Goal: Ask a question

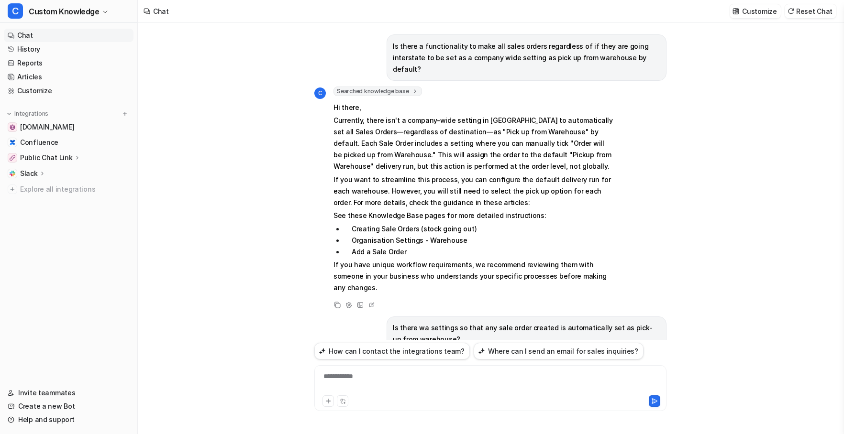
click at [387, 376] on div "**********" at bounding box center [490, 383] width 347 height 22
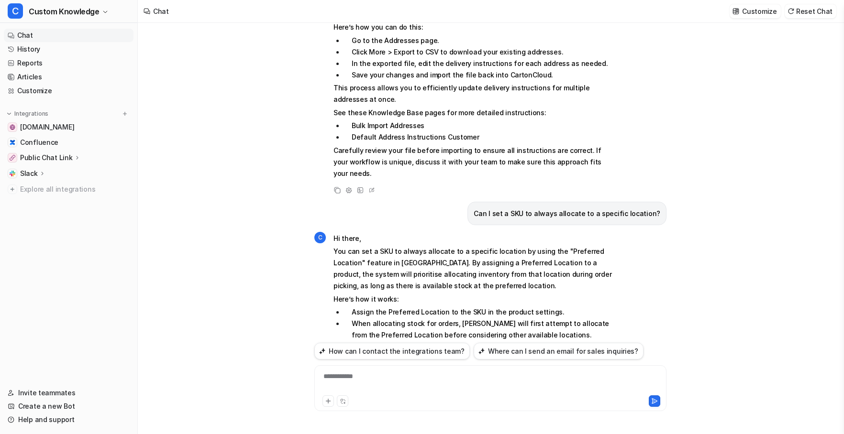
scroll to position [1954, 0]
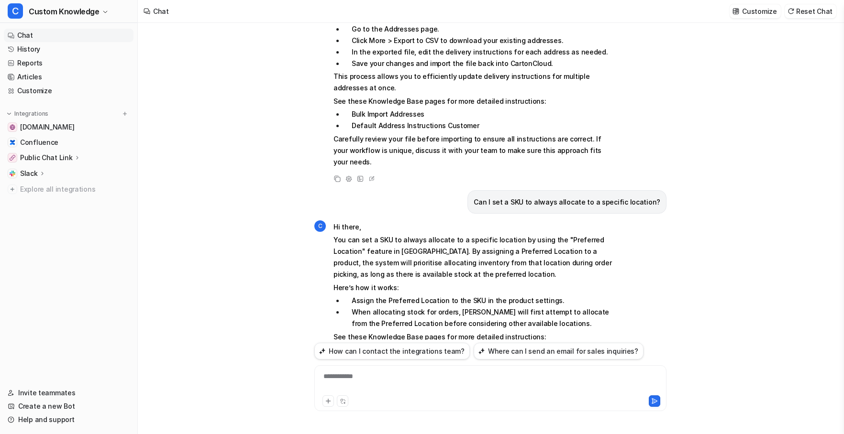
drag, startPoint x: 448, startPoint y: 258, endPoint x: 353, endPoint y: 262, distance: 95.7
click at [353, 344] on li "Preferred Location for Product" at bounding box center [478, 349] width 269 height 11
copy li "Preferred Location for Product"
drag, startPoint x: 441, startPoint y: 269, endPoint x: 352, endPoint y: 269, distance: 89.0
click at [352, 356] on li "Product Location Allocation" at bounding box center [478, 361] width 269 height 11
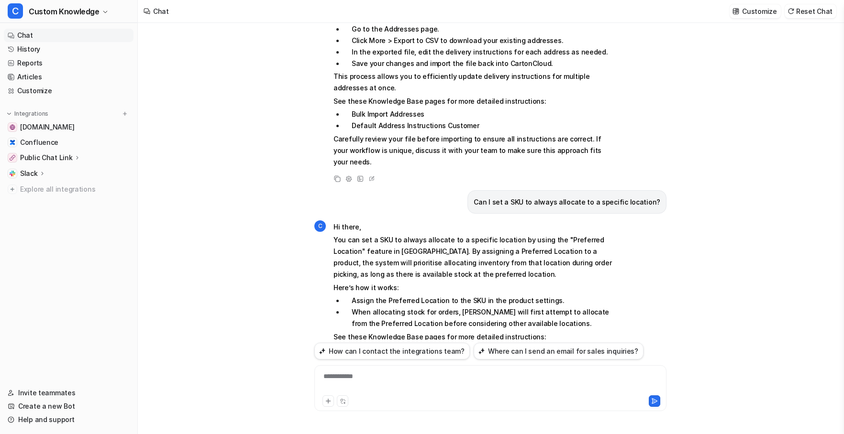
copy li "Product Location Allocation"
click at [382, 378] on div at bounding box center [490, 383] width 347 height 22
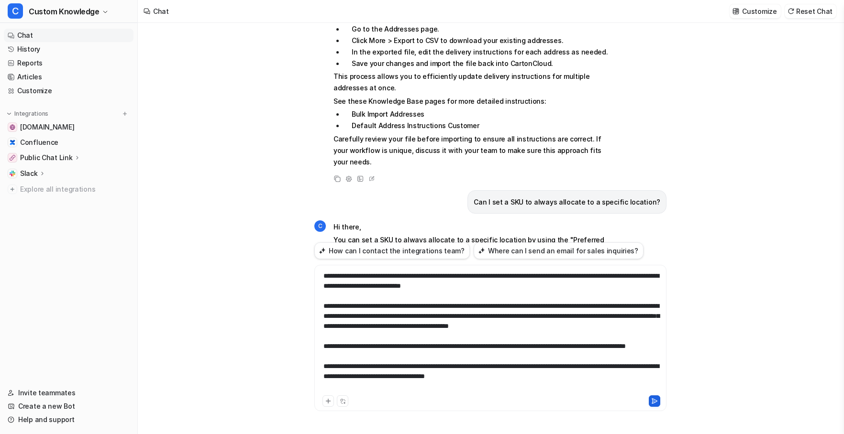
click at [656, 400] on icon at bounding box center [654, 401] width 5 height 5
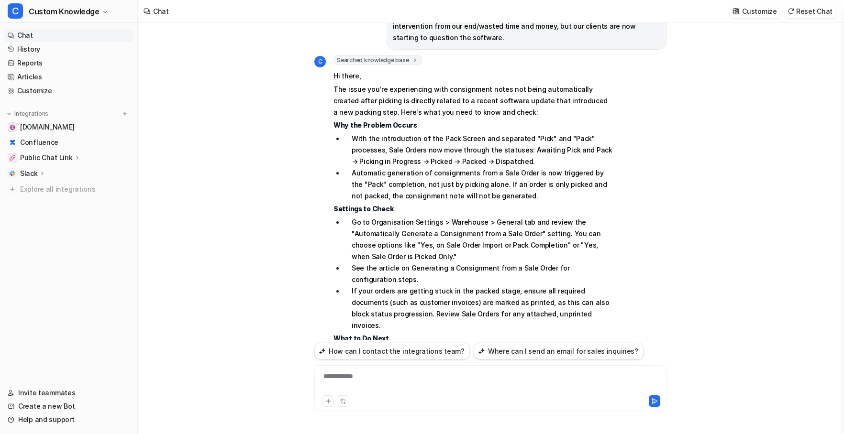
scroll to position [2544, 0]
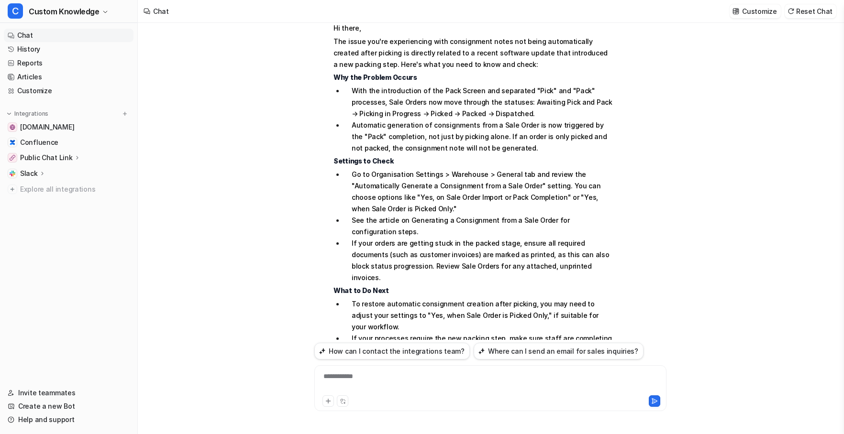
drag, startPoint x: 544, startPoint y: 246, endPoint x: 366, endPoint y: 248, distance: 178.0
click at [366, 379] on li "How the Pack Screen Changes Your CartonCloud WMS" at bounding box center [487, 384] width 251 height 11
copy li "How the Pack Screen Changes Your CartonCloud WMS"
